Goal: Transaction & Acquisition: Purchase product/service

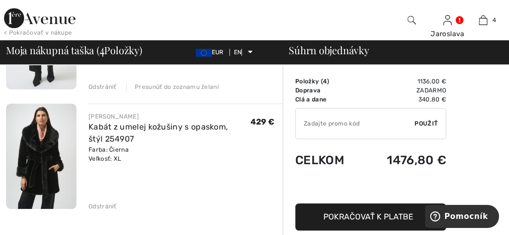
scroll to position [443, 0]
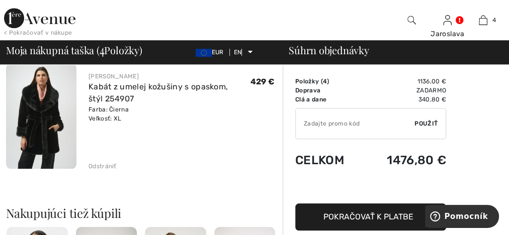
click at [35, 130] on img at bounding box center [41, 116] width 70 height 106
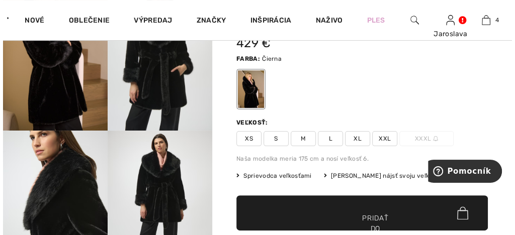
scroll to position [80, 0]
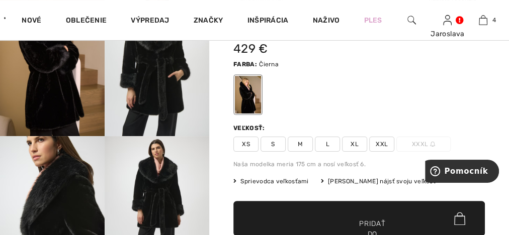
click at [155, 91] on img at bounding box center [157, 57] width 105 height 157
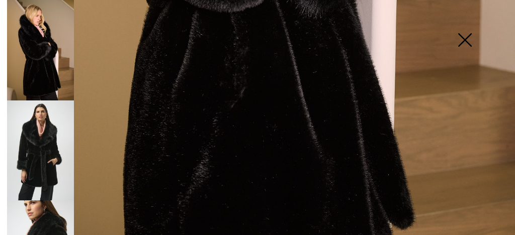
scroll to position [523, 0]
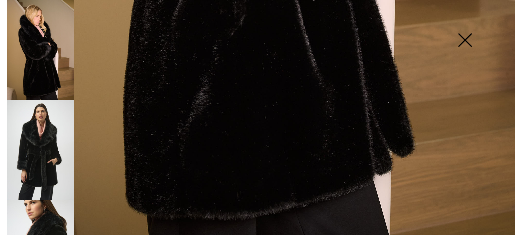
click at [41, 152] on img at bounding box center [40, 151] width 67 height 100
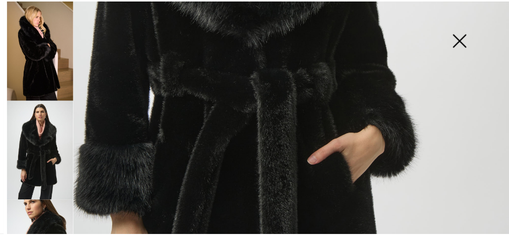
scroll to position [242, 0]
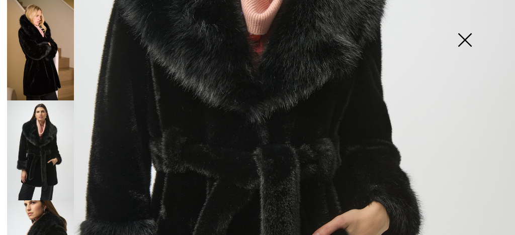
click at [464, 41] on img at bounding box center [465, 41] width 50 height 52
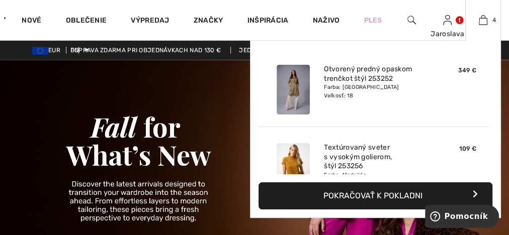
click at [351, 197] on font "Pokračovať k pokladni" at bounding box center [373, 196] width 99 height 10
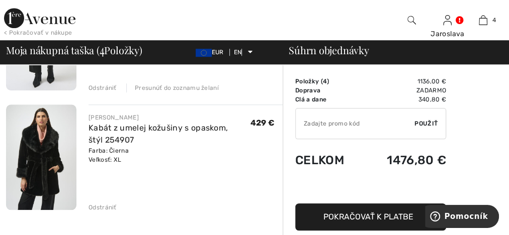
scroll to position [443, 0]
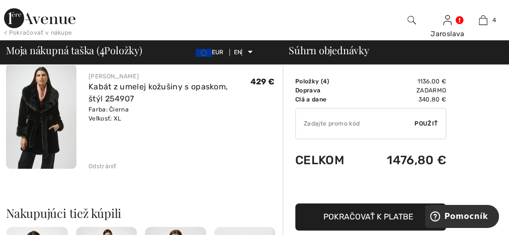
click at [38, 24] on img at bounding box center [39, 18] width 71 height 20
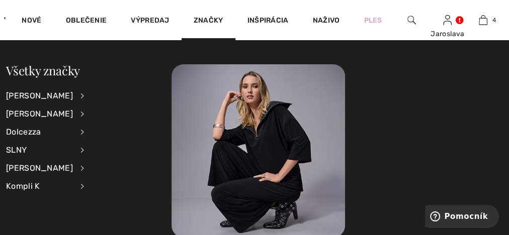
click at [59, 95] on li "Jozef Ribkoff Zobraziť všetko Príslušenstvo Šaty a overaly Bundy a saká Vrchné …" at bounding box center [51, 96] width 91 height 18
click at [65, 95] on div "[PERSON_NAME]" at bounding box center [39, 96] width 67 height 18
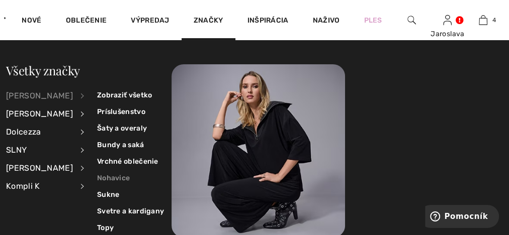
click at [100, 179] on font "Nohavice" at bounding box center [113, 178] width 33 height 9
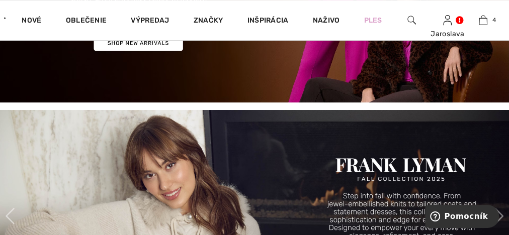
scroll to position [322, 0]
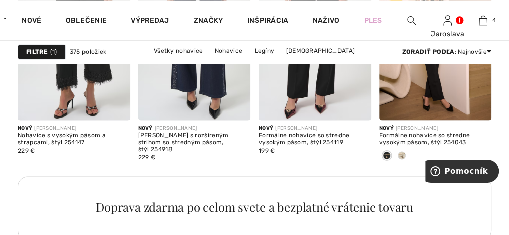
scroll to position [845, 0]
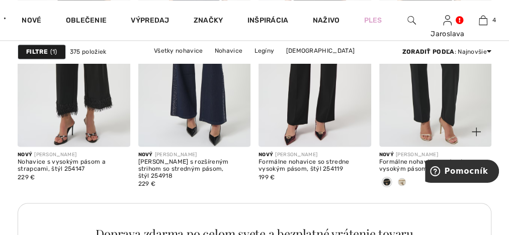
click at [441, 124] on img at bounding box center [435, 62] width 113 height 169
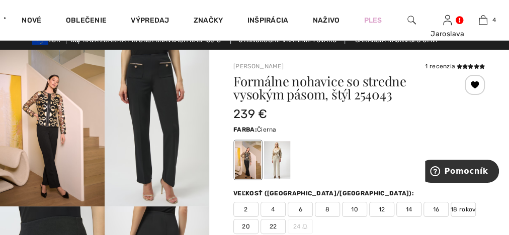
scroll to position [40, 0]
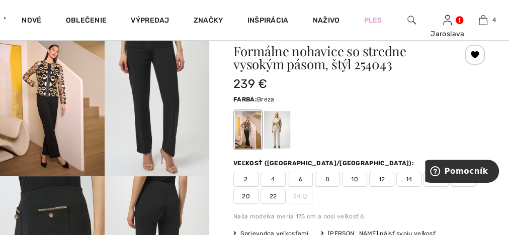
click at [278, 129] on div at bounding box center [277, 130] width 26 height 38
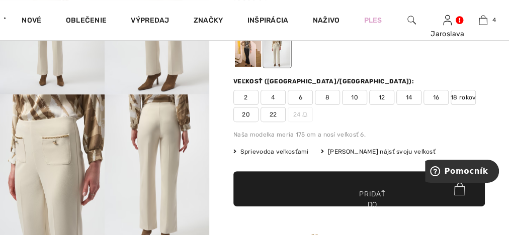
scroll to position [121, 0]
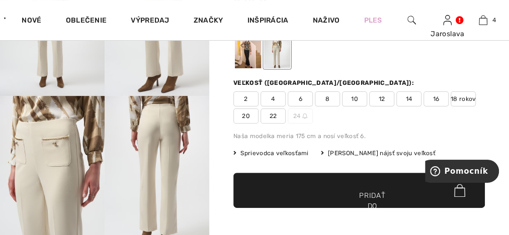
click at [249, 56] on div at bounding box center [248, 50] width 26 height 38
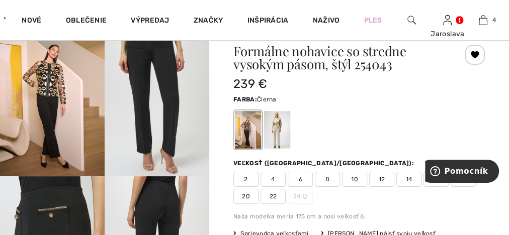
scroll to position [0, 0]
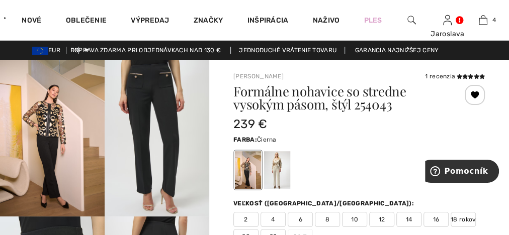
drag, startPoint x: 463, startPoint y: 72, endPoint x: 463, endPoint y: 88, distance: 15.6
click at [463, 73] on span at bounding box center [470, 76] width 30 height 7
click at [476, 75] on icon at bounding box center [476, 76] width 6 height 5
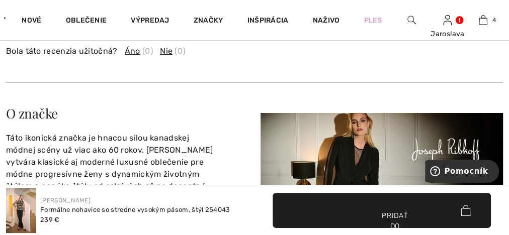
scroll to position [1770, 0]
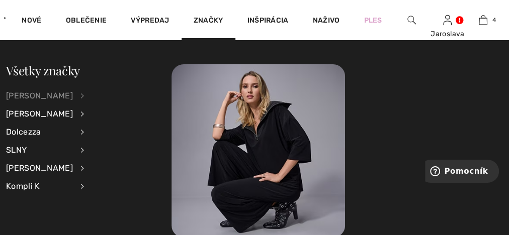
click at [55, 96] on font "[PERSON_NAME]" at bounding box center [39, 96] width 67 height 10
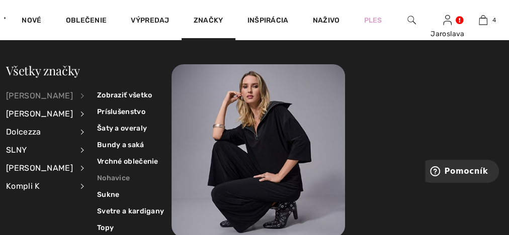
click at [99, 173] on link "Nohavice" at bounding box center [130, 178] width 67 height 17
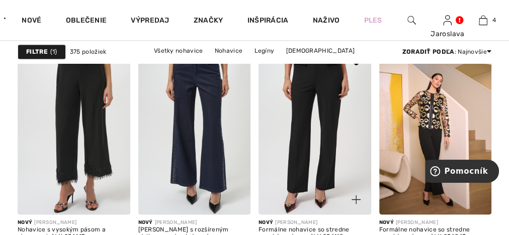
scroll to position [765, 0]
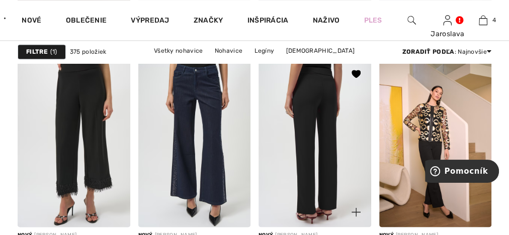
click at [320, 101] on img at bounding box center [315, 143] width 113 height 169
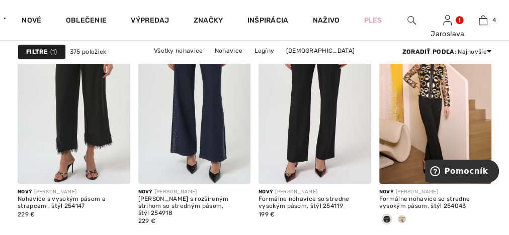
scroll to position [845, 0]
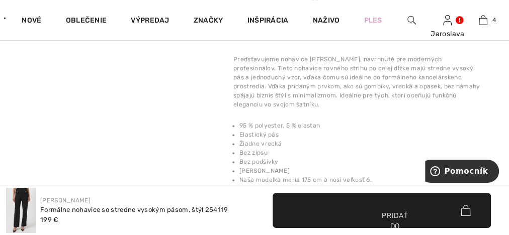
scroll to position [242, 0]
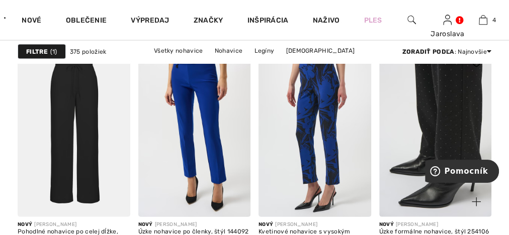
scroll to position [1127, 0]
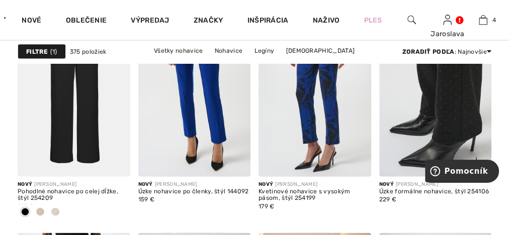
click at [437, 113] on img at bounding box center [435, 92] width 113 height 169
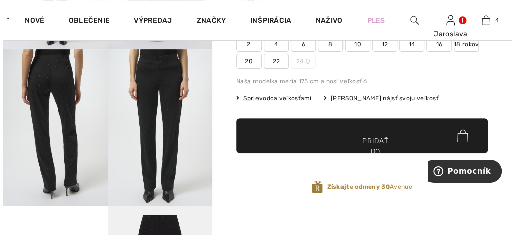
scroll to position [161, 0]
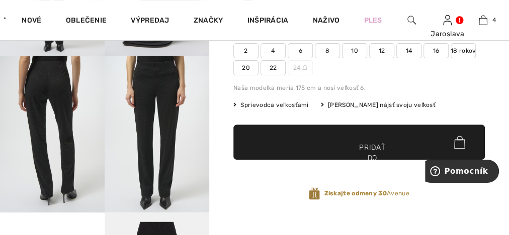
click at [158, 84] on img at bounding box center [157, 134] width 105 height 157
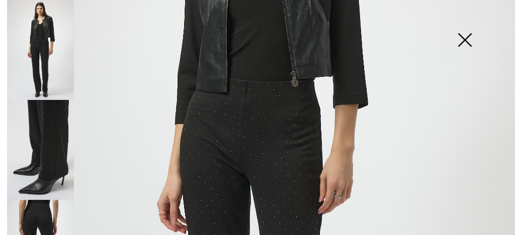
scroll to position [201, 0]
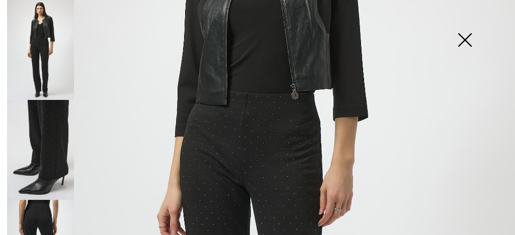
click at [257, 136] on img at bounding box center [257, 185] width 515 height 772
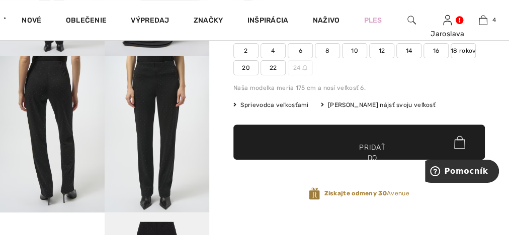
click at [37, 80] on img at bounding box center [52, 134] width 105 height 157
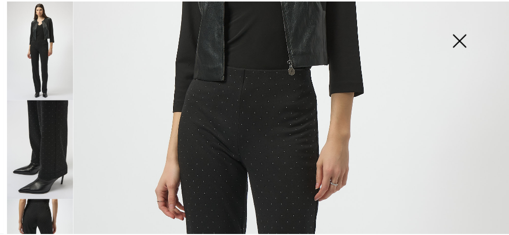
scroll to position [205, 0]
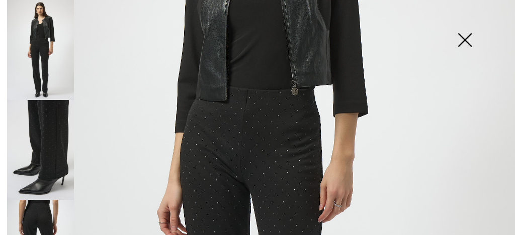
click at [238, 112] on img at bounding box center [257, 181] width 515 height 772
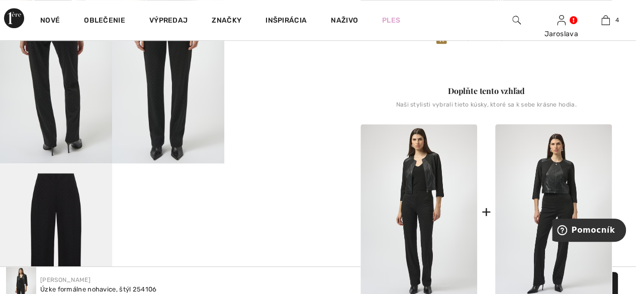
scroll to position [216, 0]
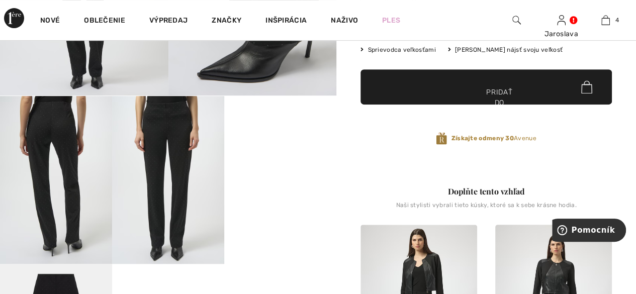
click at [282, 152] on video "Váš prehliadač nepodporuje značku videa." at bounding box center [280, 124] width 112 height 56
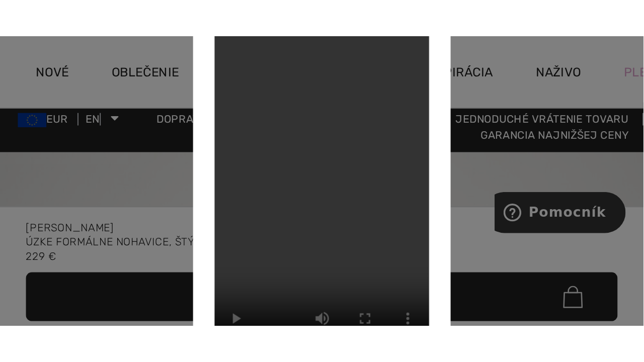
scroll to position [0, 0]
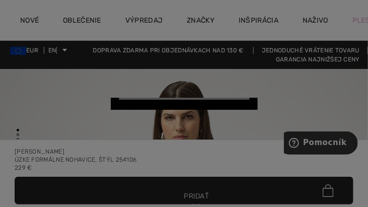
click at [183, 106] on video "Váš prehliadač nepodporuje značku videa." at bounding box center [183, 104] width 147 height 12
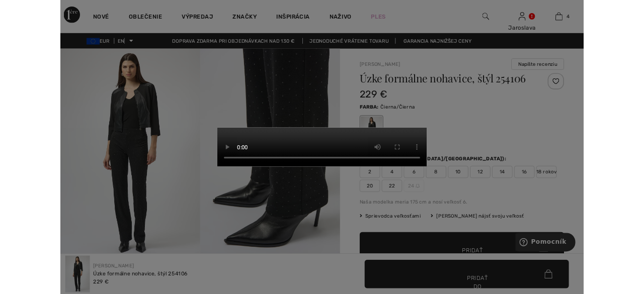
scroll to position [205, 0]
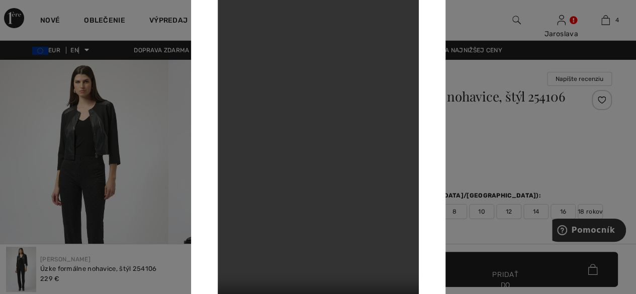
click at [509, 144] on div at bounding box center [318, 147] width 636 height 294
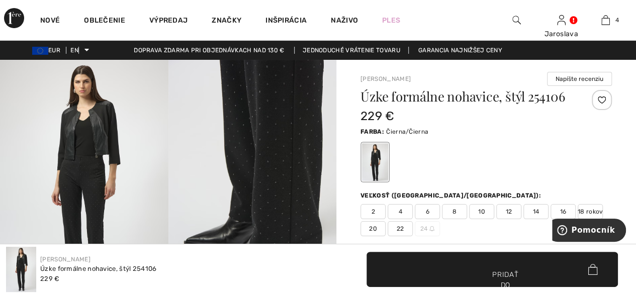
drag, startPoint x: 294, startPoint y: 154, endPoint x: 303, endPoint y: 167, distance: 15.2
click at [294, 155] on img at bounding box center [253, 186] width 169 height 252
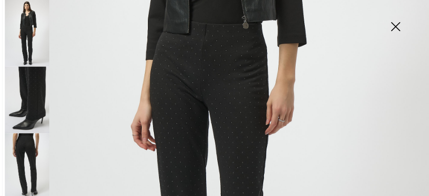
scroll to position [407, 0]
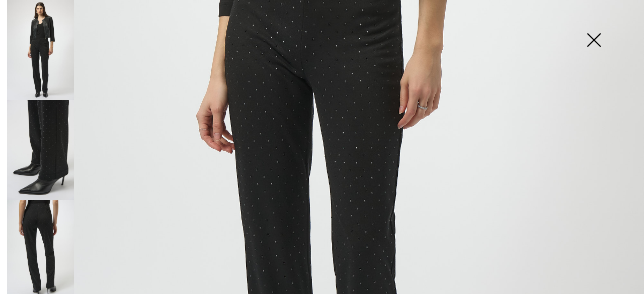
drag, startPoint x: 279, startPoint y: 200, endPoint x: 282, endPoint y: 211, distance: 11.6
click at [279, 199] on img at bounding box center [322, 75] width 644 height 965
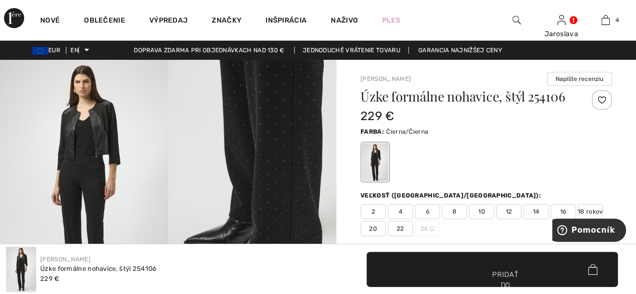
click at [282, 189] on img at bounding box center [253, 186] width 169 height 252
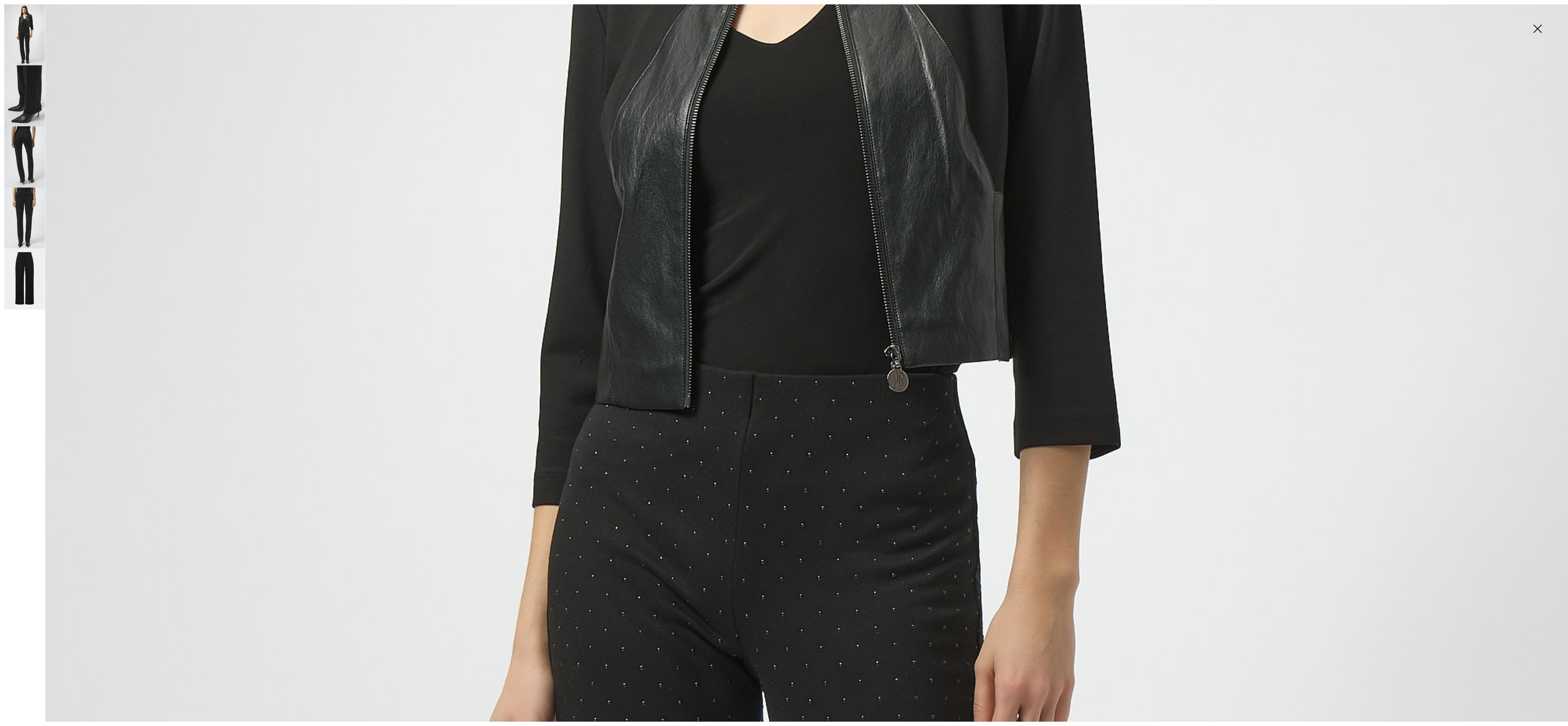
scroll to position [907, 0]
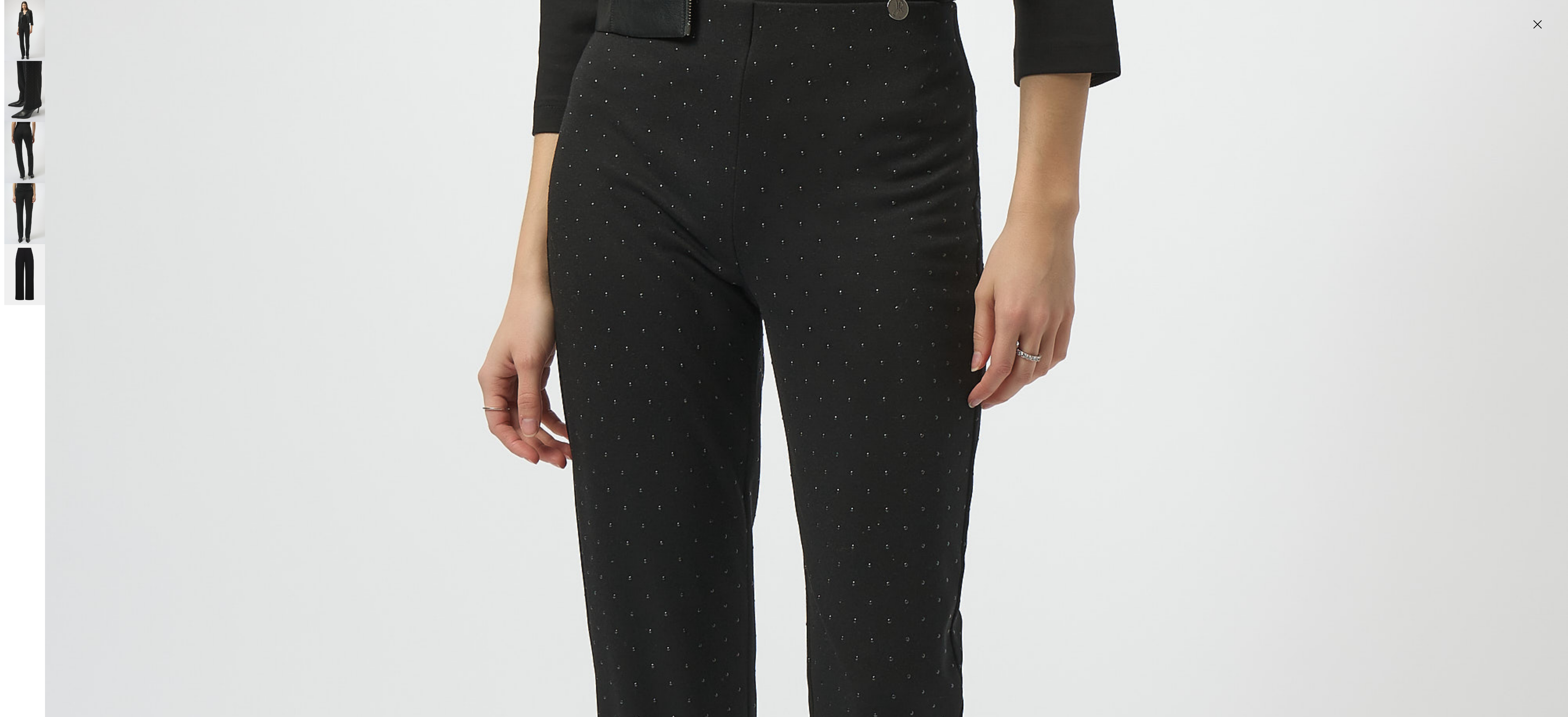
click at [310, 143] on img at bounding box center [784, 279] width 1568 height 2349
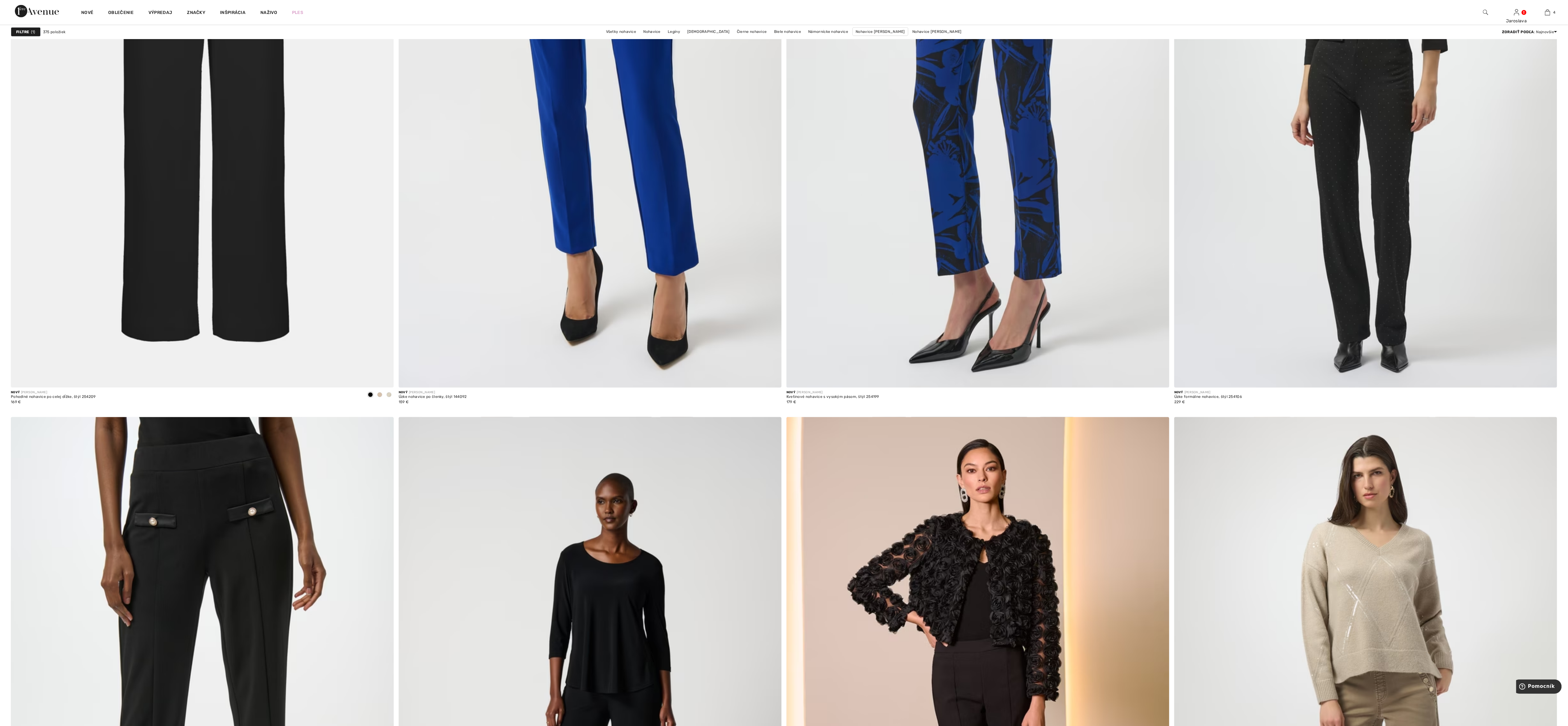
scroll to position [2724, 0]
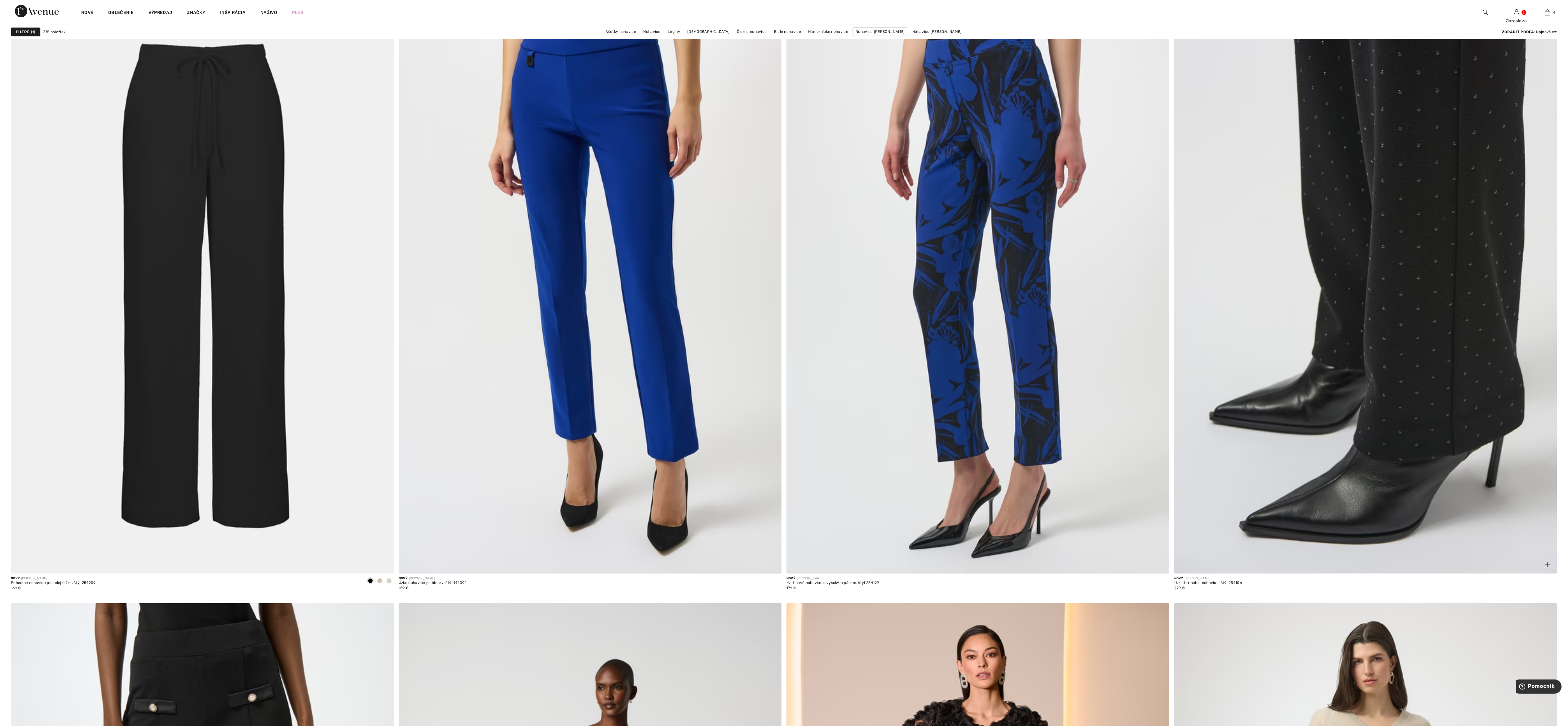
click at [1444, 375] on img at bounding box center [1365, 286] width 383 height 574
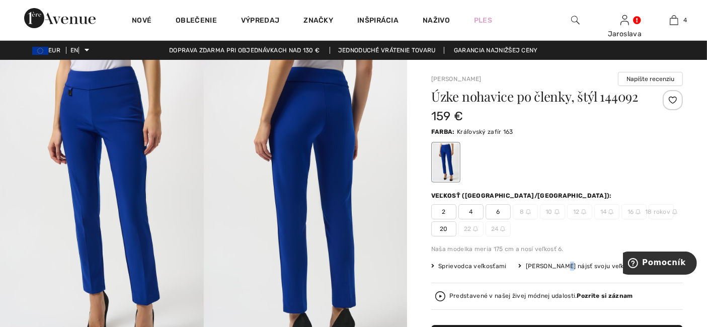
drag, startPoint x: 561, startPoint y: 265, endPoint x: 597, endPoint y: 271, distance: 36.2
click at [559, 265] on font "Neviem nájsť svoju veľkosť" at bounding box center [580, 266] width 108 height 7
click at [591, 263] on font "[PERSON_NAME] nájsť svoju veľkosť" at bounding box center [580, 266] width 108 height 7
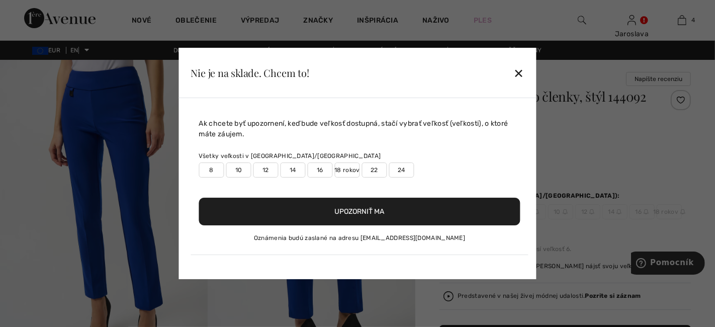
click at [342, 172] on font "18 rokov" at bounding box center [347, 170] width 25 height 7
click at [361, 217] on button "Upozorniť ma" at bounding box center [359, 212] width 321 height 28
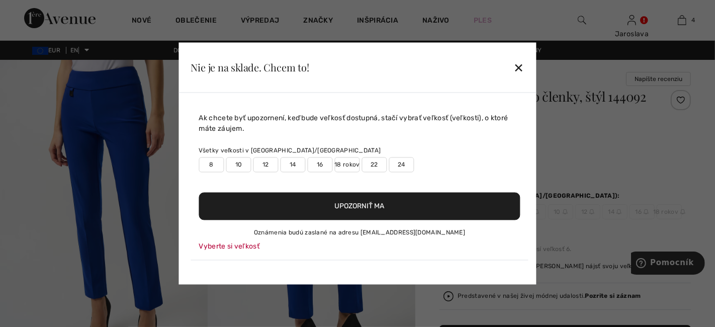
click at [351, 162] on font "18 rokov" at bounding box center [347, 165] width 25 height 7
drag, startPoint x: 374, startPoint y: 202, endPoint x: 378, endPoint y: 212, distance: 10.4
click at [373, 202] on font "Upozorniť ma" at bounding box center [360, 206] width 50 height 9
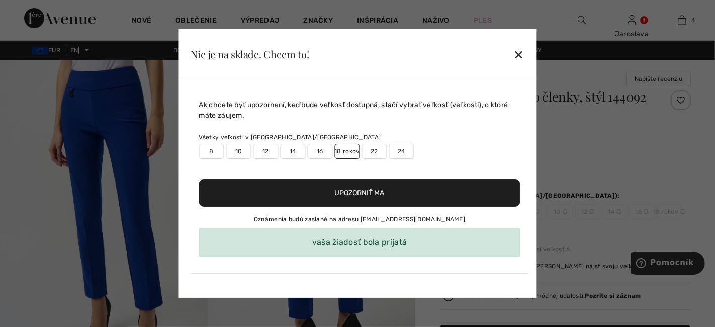
click at [516, 52] on font "✕" at bounding box center [519, 55] width 11 height 15
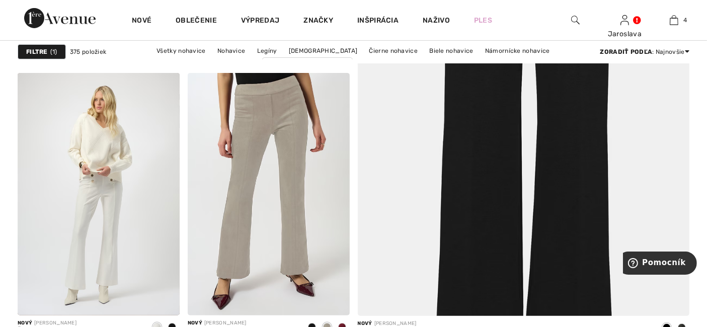
scroll to position [416, 0]
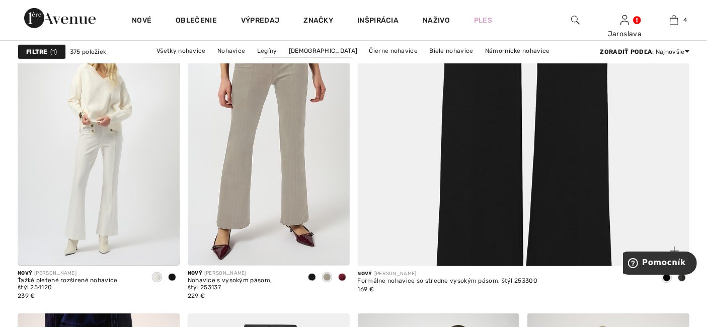
click at [574, 164] on img at bounding box center [524, 30] width 398 height 597
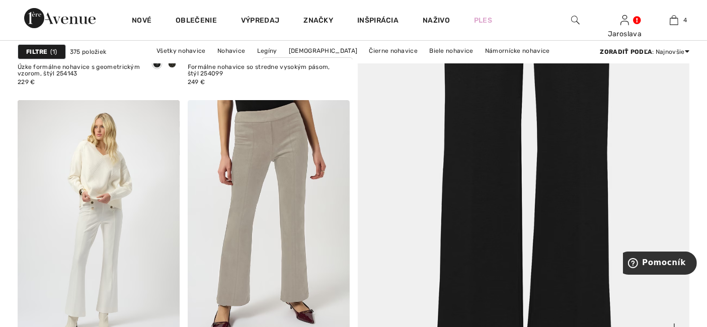
scroll to position [304, 0]
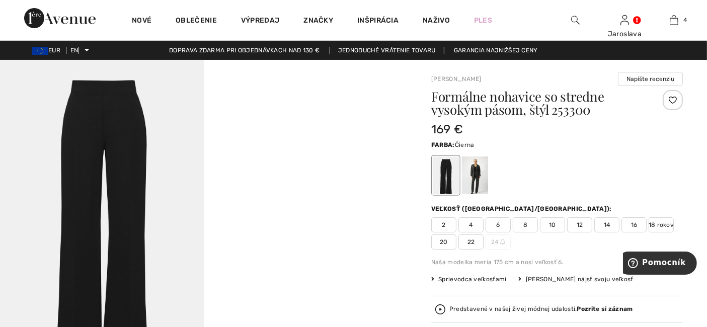
click at [447, 173] on div at bounding box center [446, 175] width 26 height 38
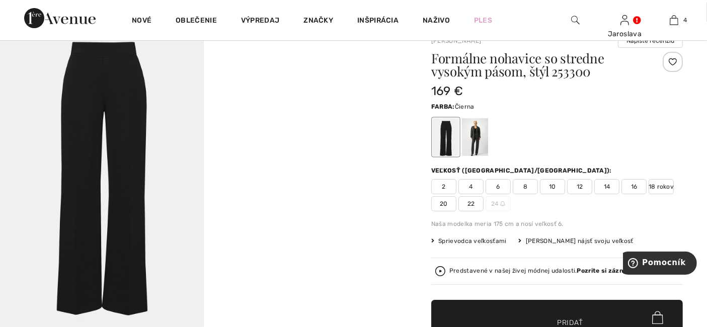
scroll to position [56, 0]
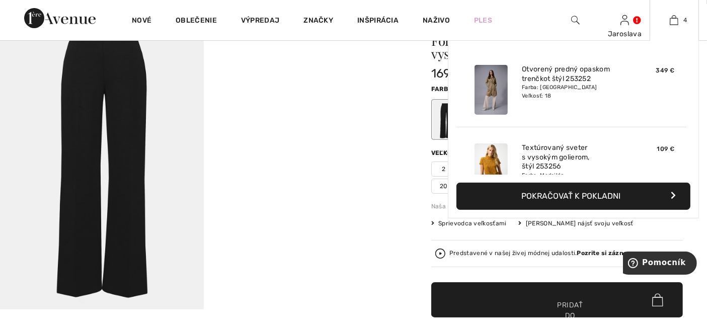
drag, startPoint x: 671, startPoint y: 19, endPoint x: 668, endPoint y: 44, distance: 24.9
click at [671, 19] on img at bounding box center [674, 20] width 9 height 12
drag, startPoint x: 553, startPoint y: 198, endPoint x: 593, endPoint y: 204, distance: 39.7
click at [551, 198] on font "Pokračovať k pokladni" at bounding box center [570, 196] width 99 height 10
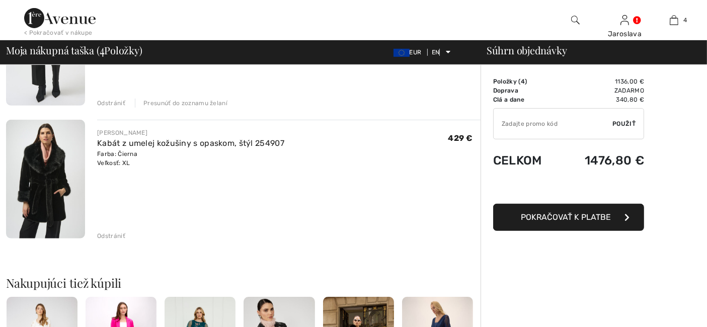
scroll to position [447, 0]
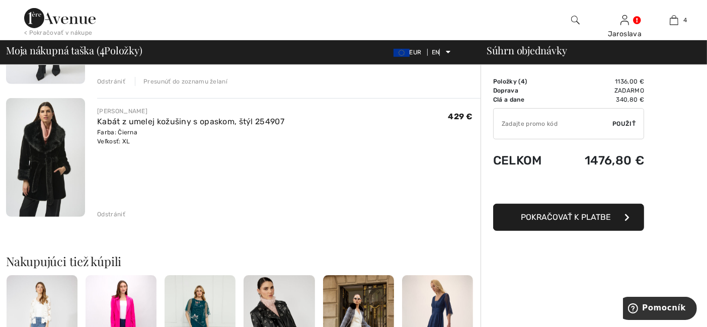
drag, startPoint x: 106, startPoint y: 210, endPoint x: 127, endPoint y: 224, distance: 25.1
click at [105, 211] on font "Odstrániť" at bounding box center [111, 214] width 28 height 7
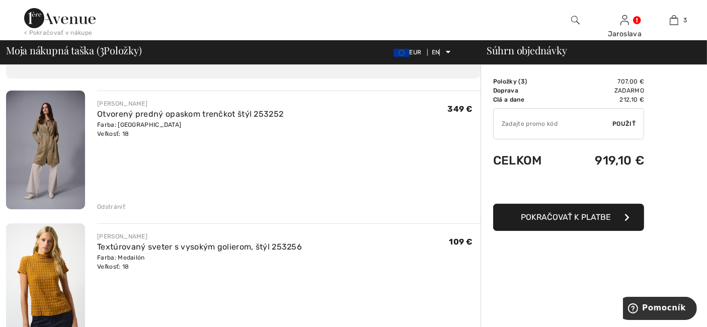
scroll to position [56, 0]
click at [109, 207] on font "Odstrániť" at bounding box center [111, 207] width 28 height 7
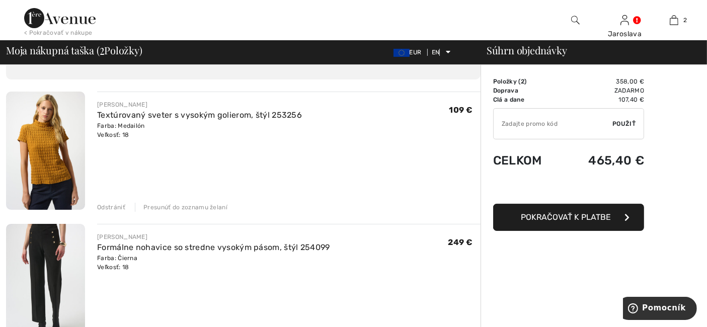
click at [110, 208] on font "Odstrániť" at bounding box center [111, 207] width 28 height 7
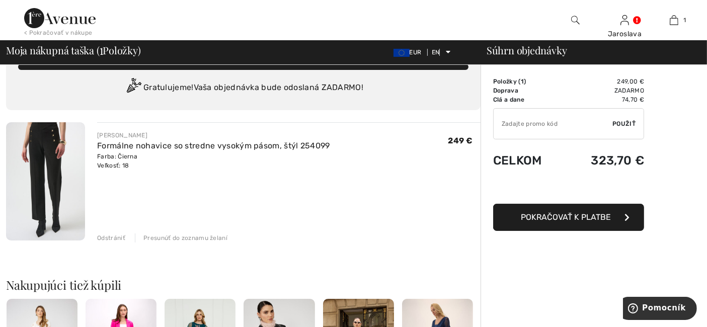
scroll to position [0, 0]
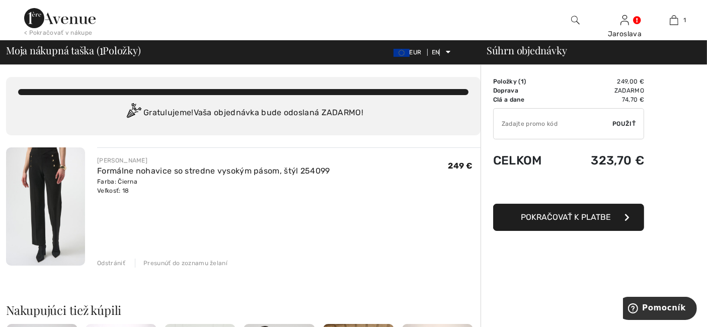
click at [34, 154] on img at bounding box center [45, 206] width 79 height 118
